Goal: Transaction & Acquisition: Download file/media

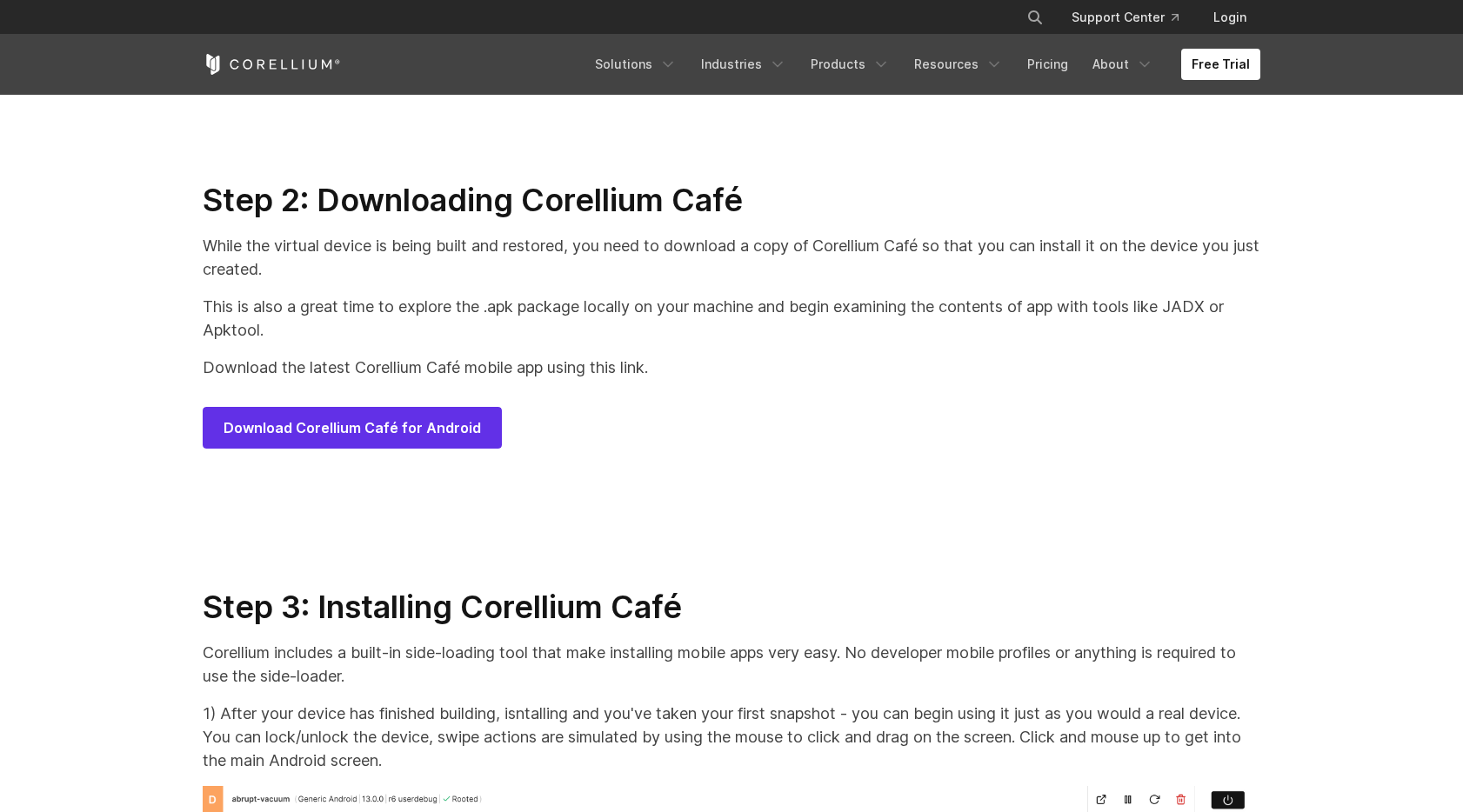
scroll to position [8706, 0]
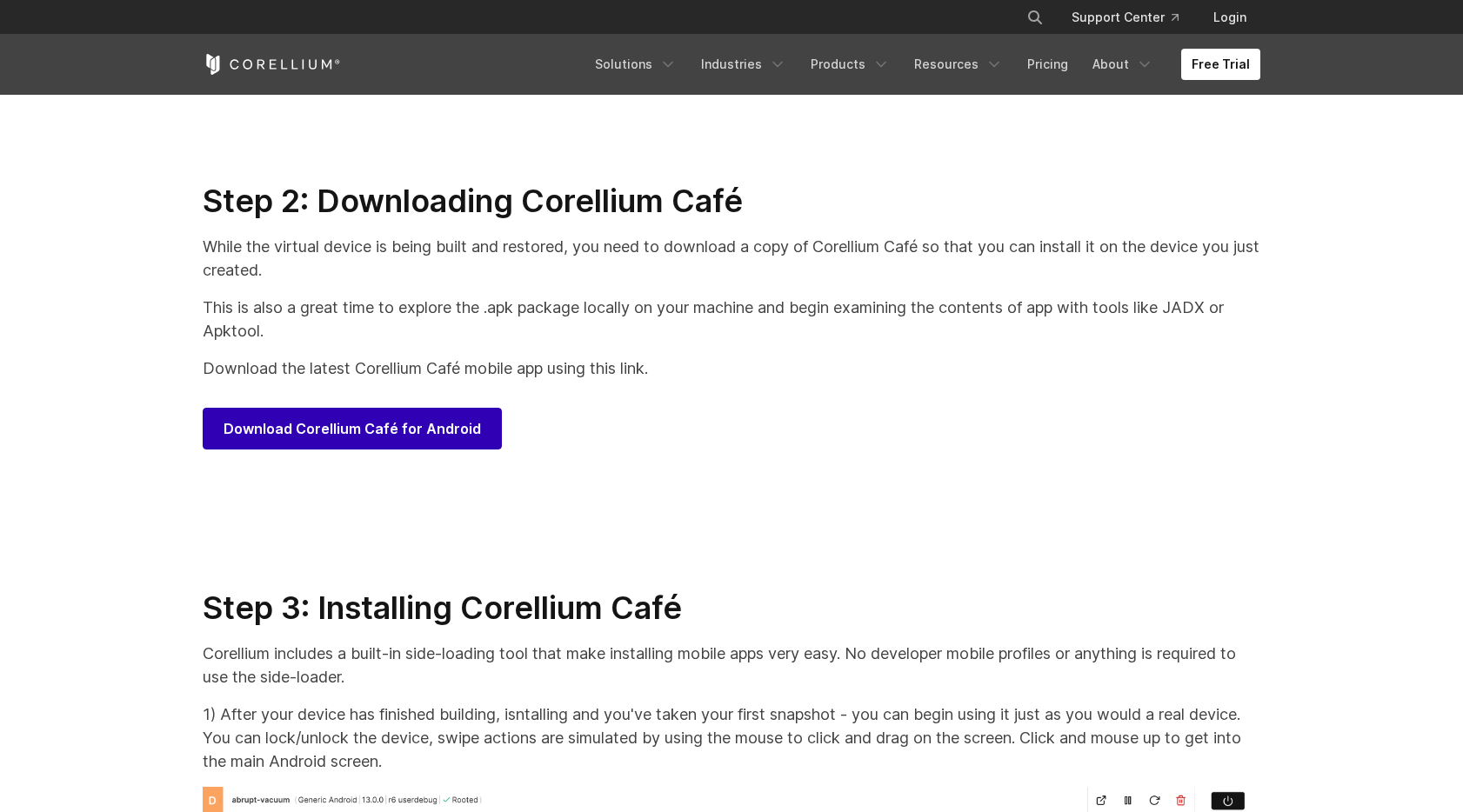
click at [343, 439] on span "Download Corellium Café for Android" at bounding box center [352, 429] width 258 height 20
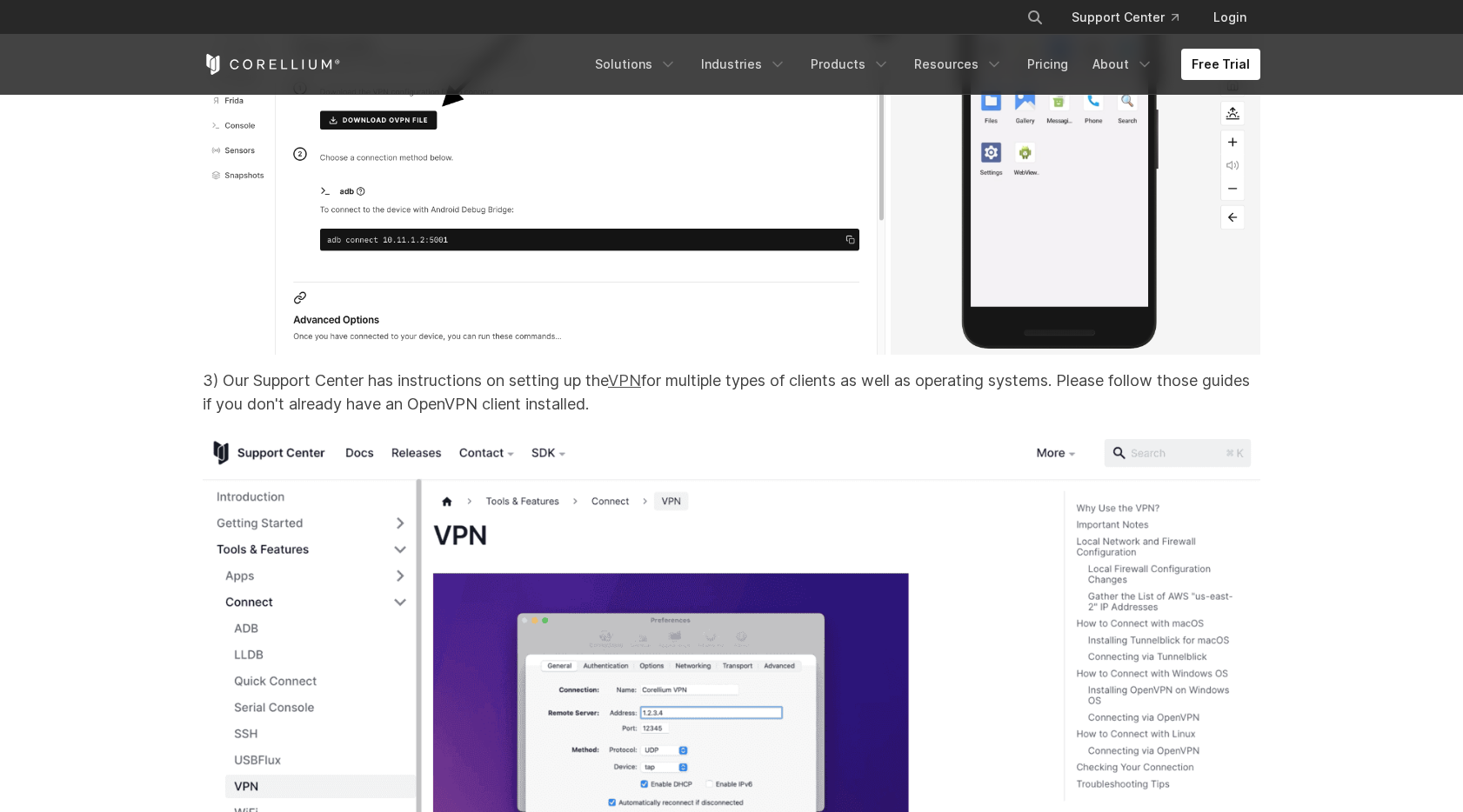
scroll to position [13819, 0]
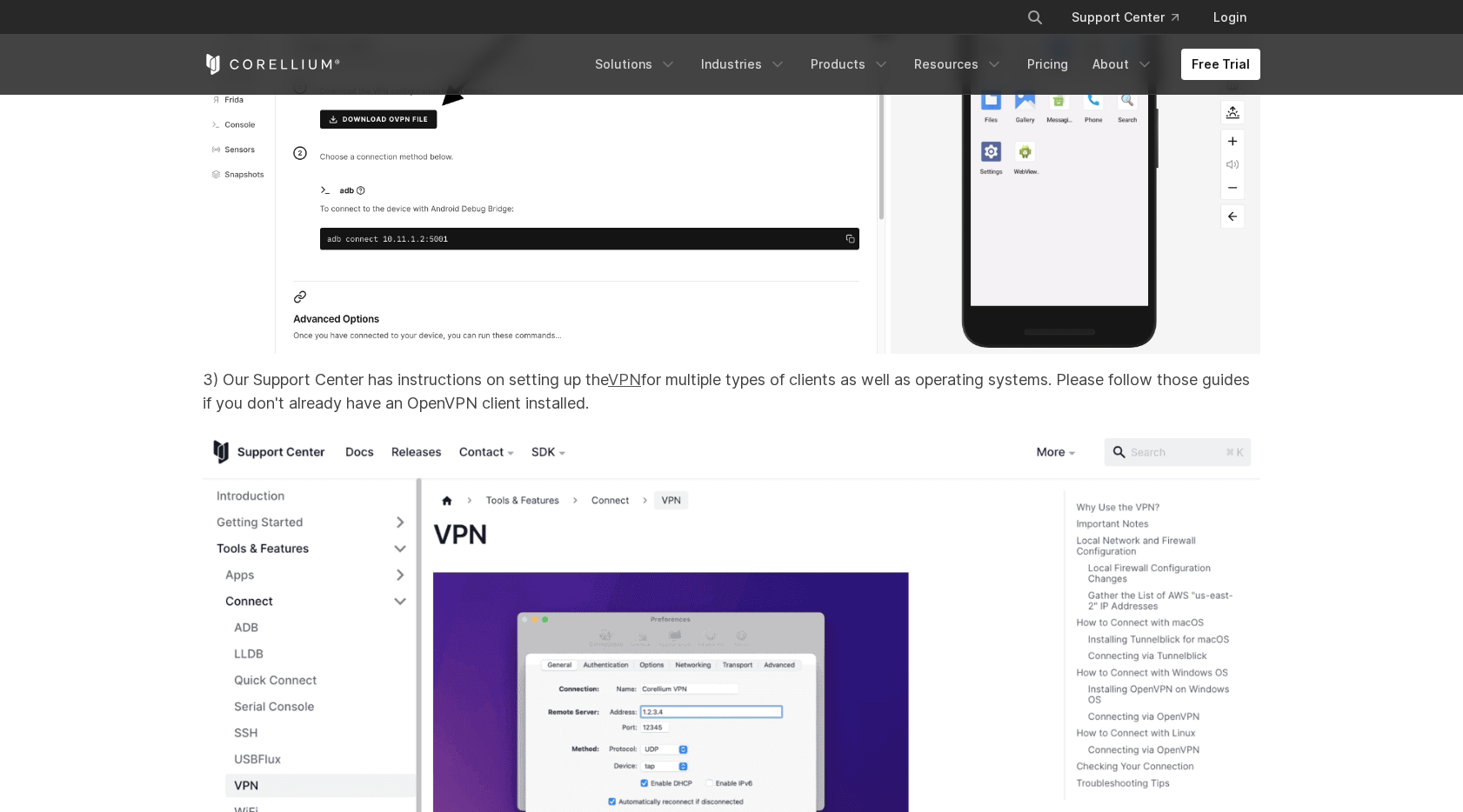
click at [641, 389] on link "VPN" at bounding box center [624, 379] width 34 height 19
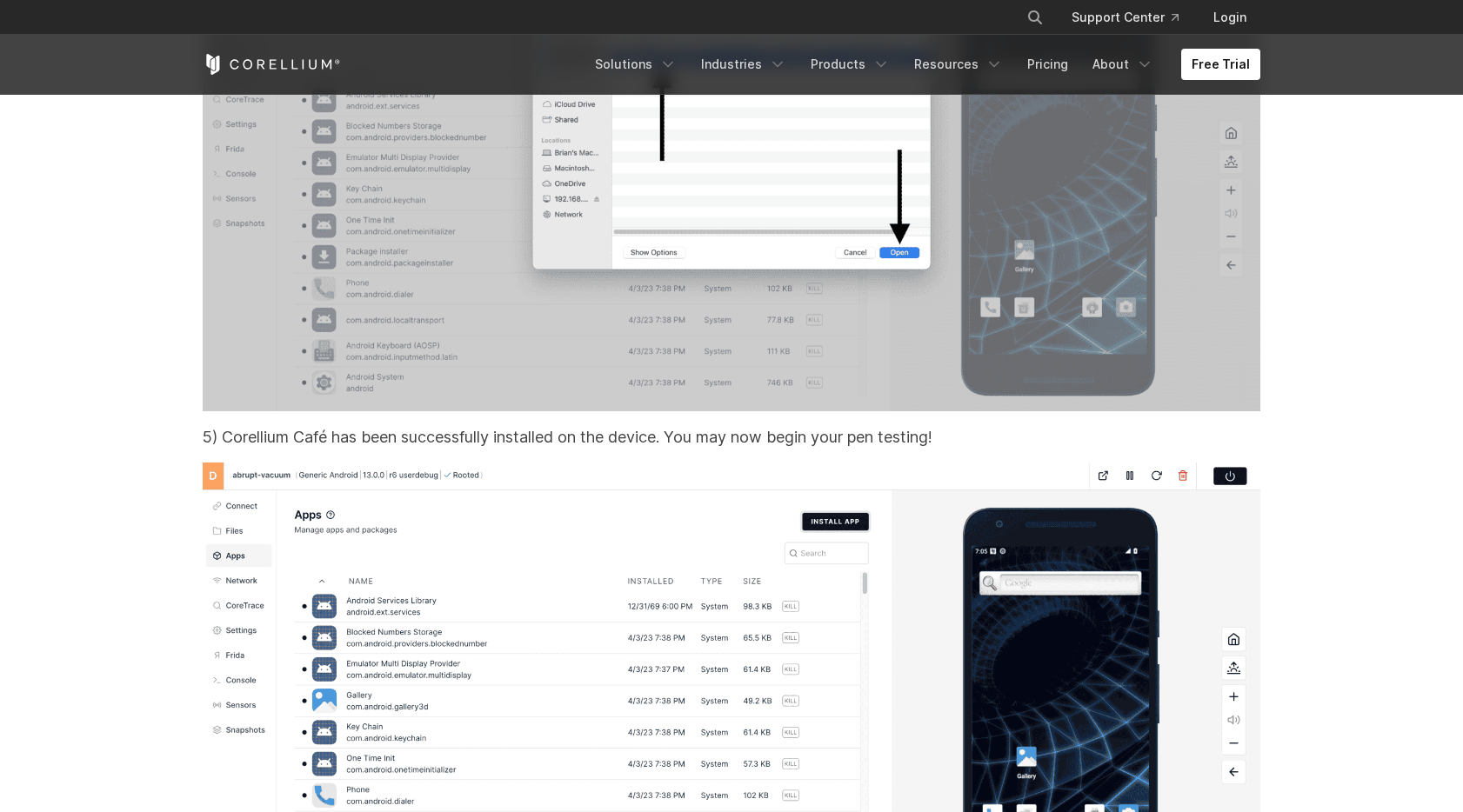
scroll to position [11042, 0]
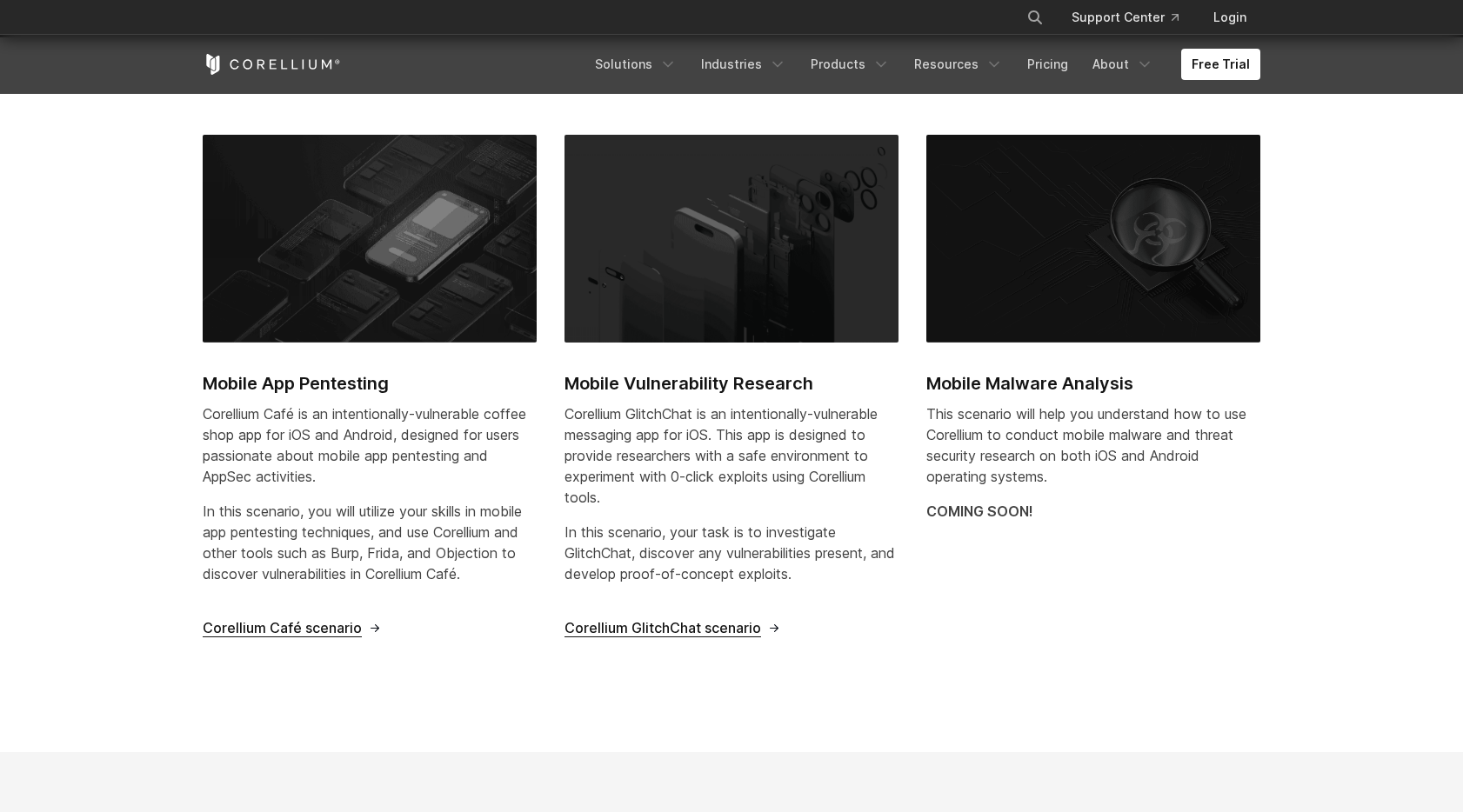
scroll to position [559, 0]
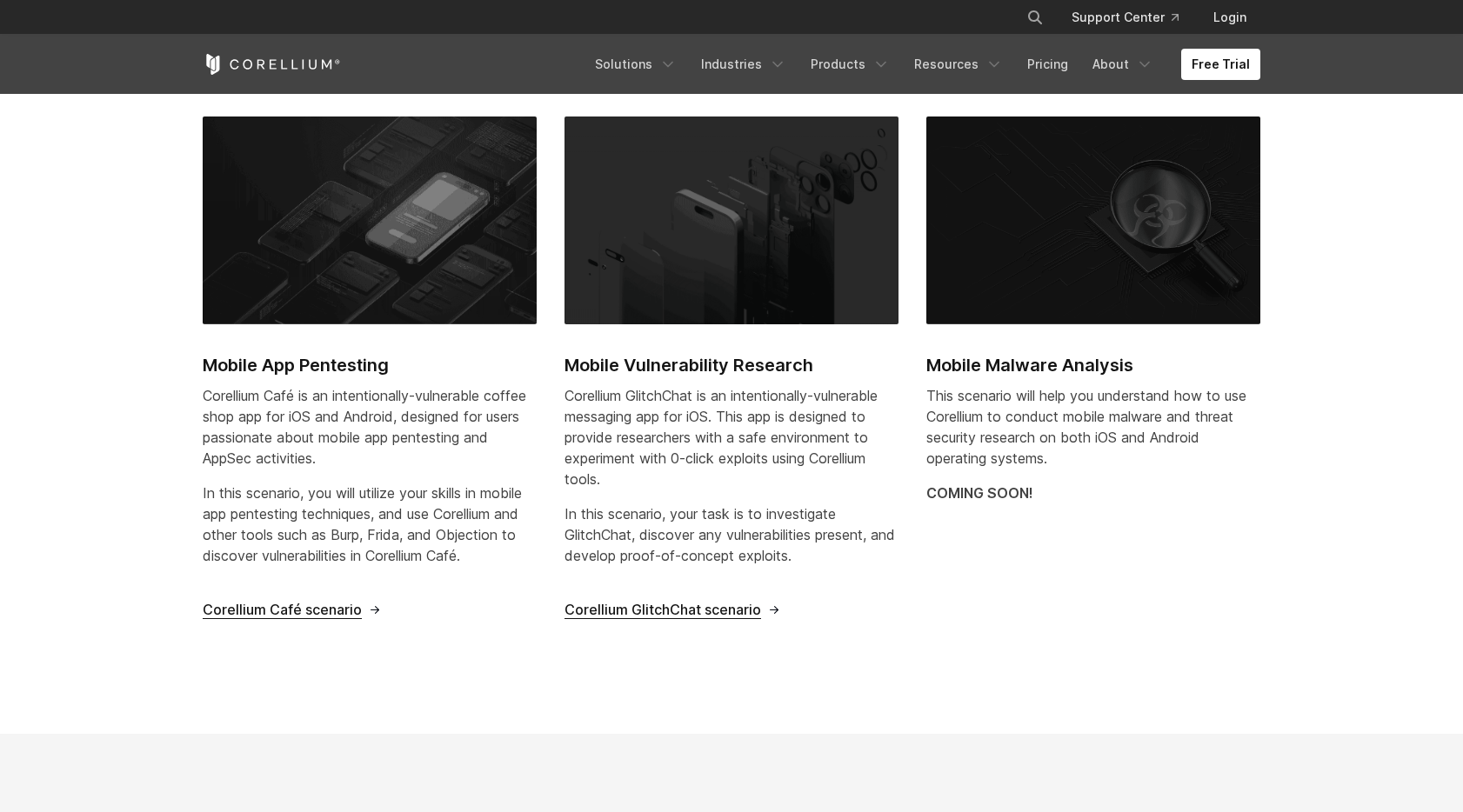
click at [289, 474] on div "Corellium Café is an intentionally-vulnerable coffee shop app for iOS and Andro…" at bounding box center [369, 482] width 334 height 194
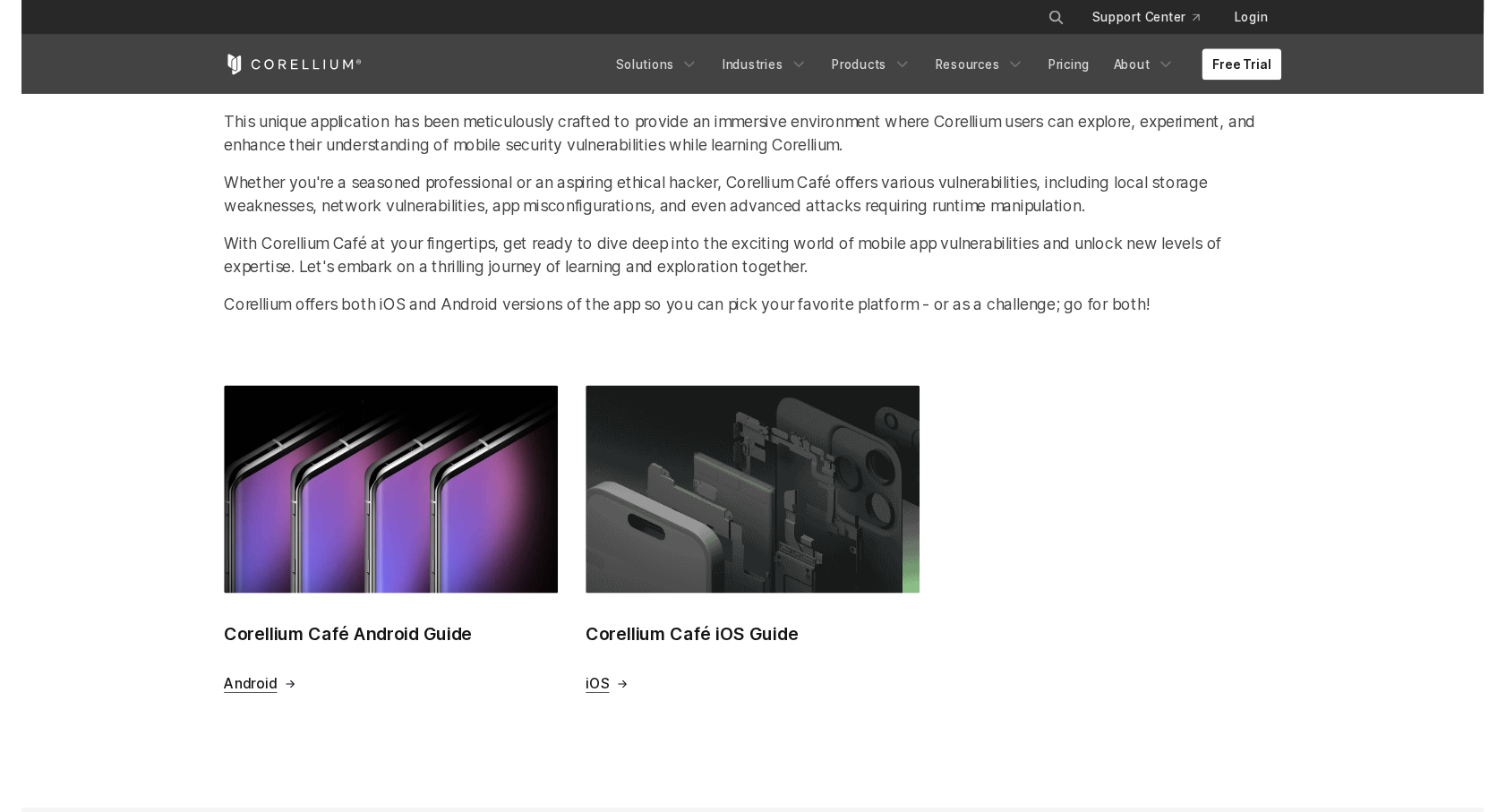
scroll to position [475, 0]
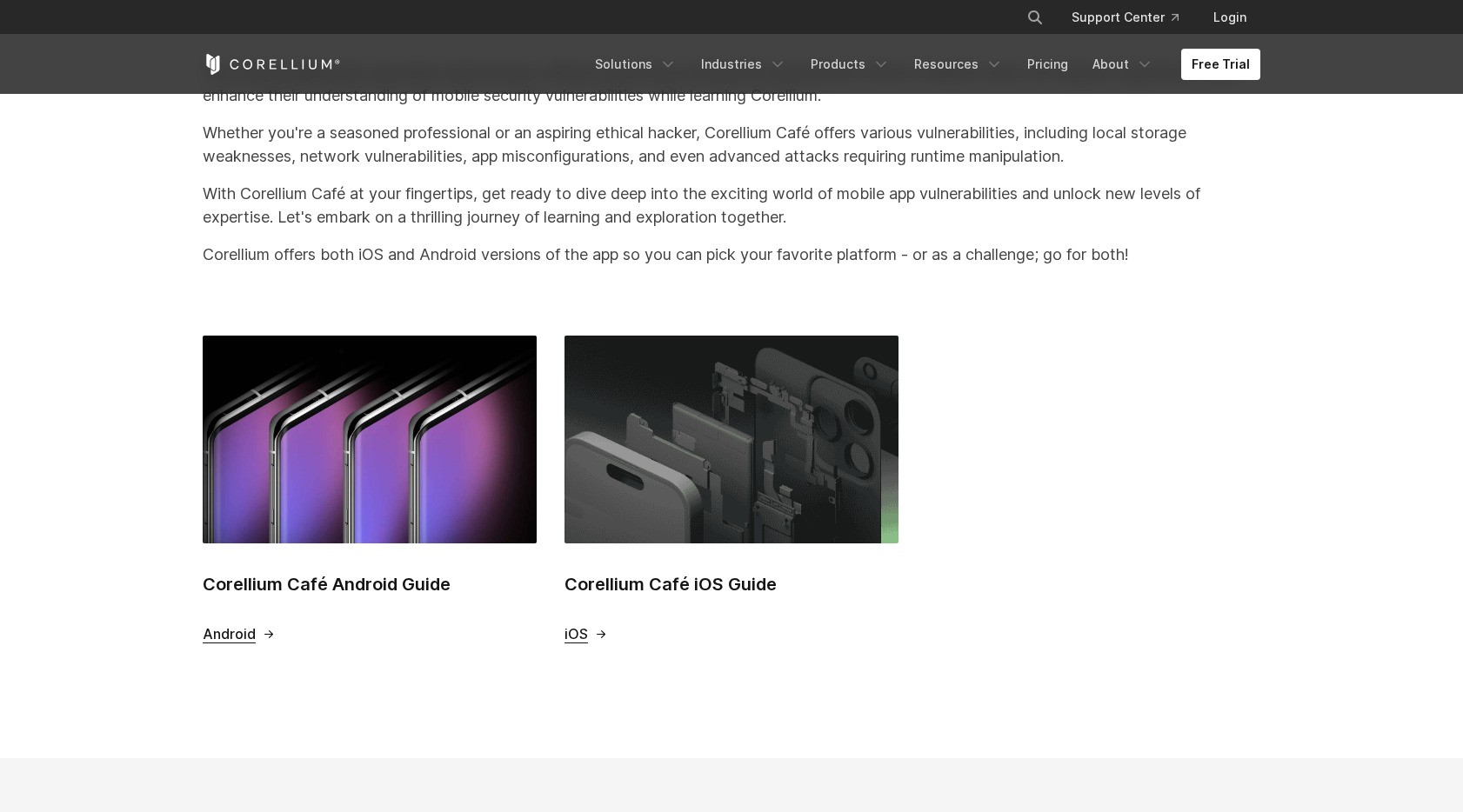
click at [696, 583] on h2 "Corellium Café iOS Guide" at bounding box center [732, 584] width 334 height 26
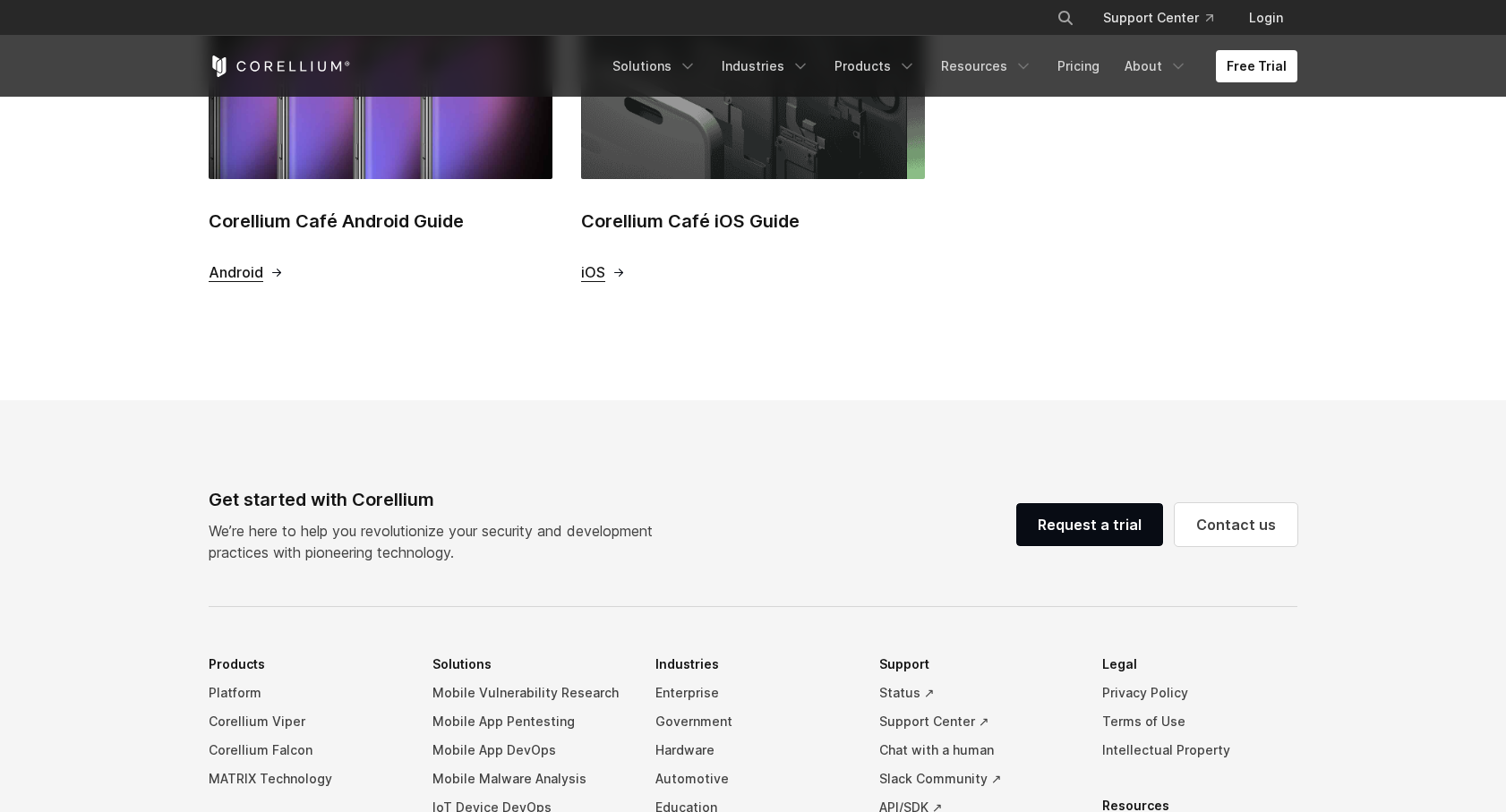
scroll to position [0, 0]
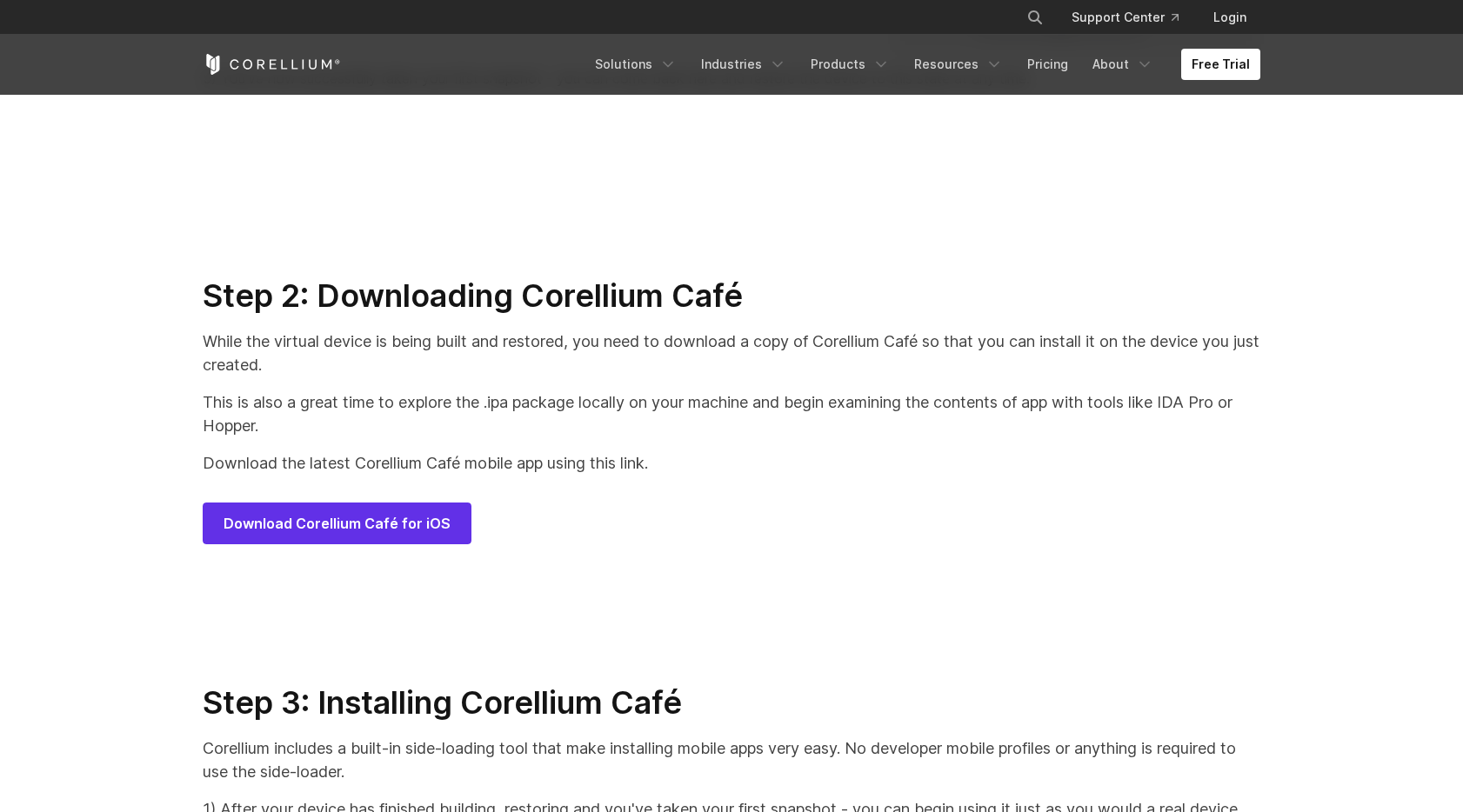
scroll to position [8300, 0]
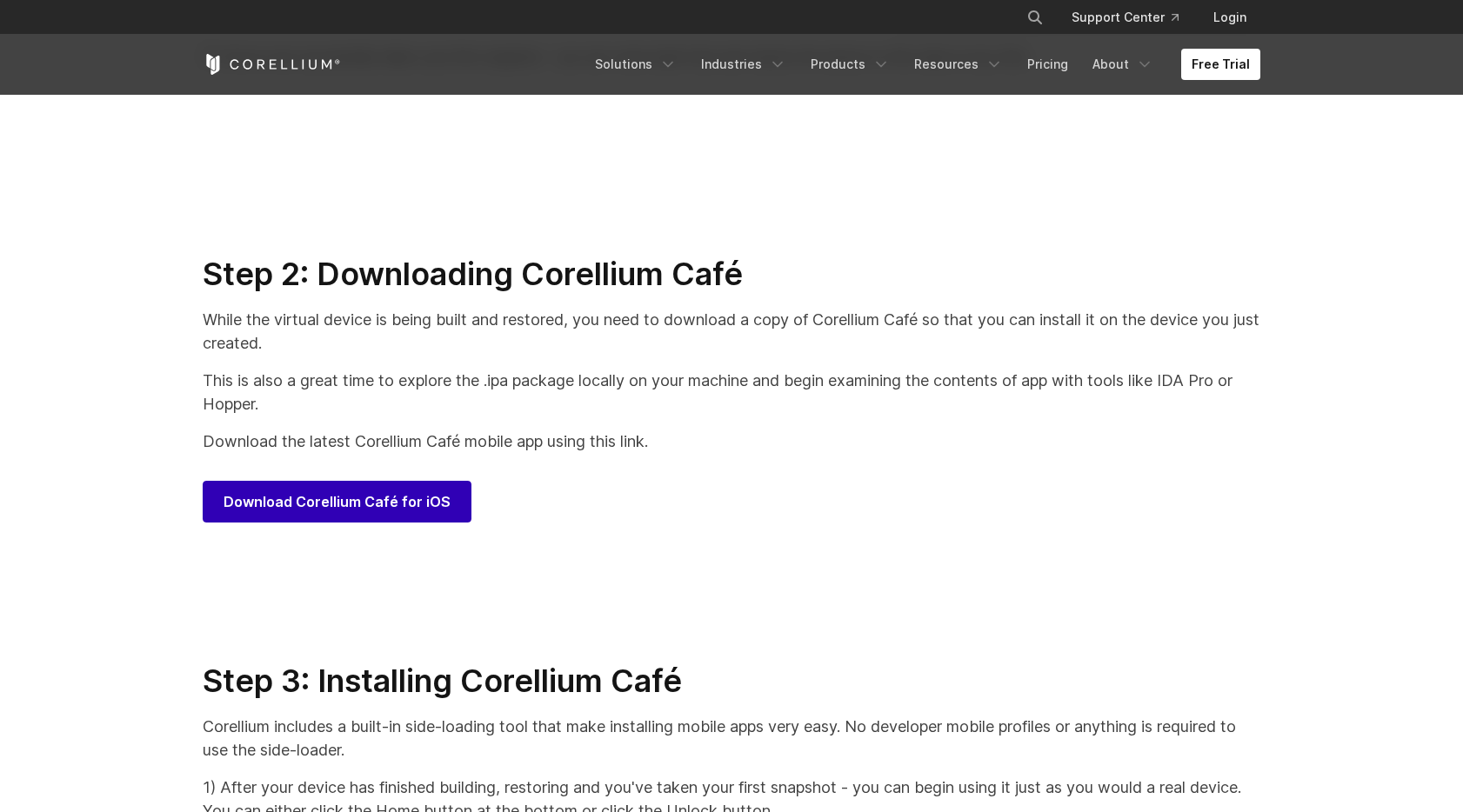
click at [331, 512] on span "Download Corellium Café for iOS" at bounding box center [337, 501] width 227 height 20
